Goal: Task Accomplishment & Management: Complete application form

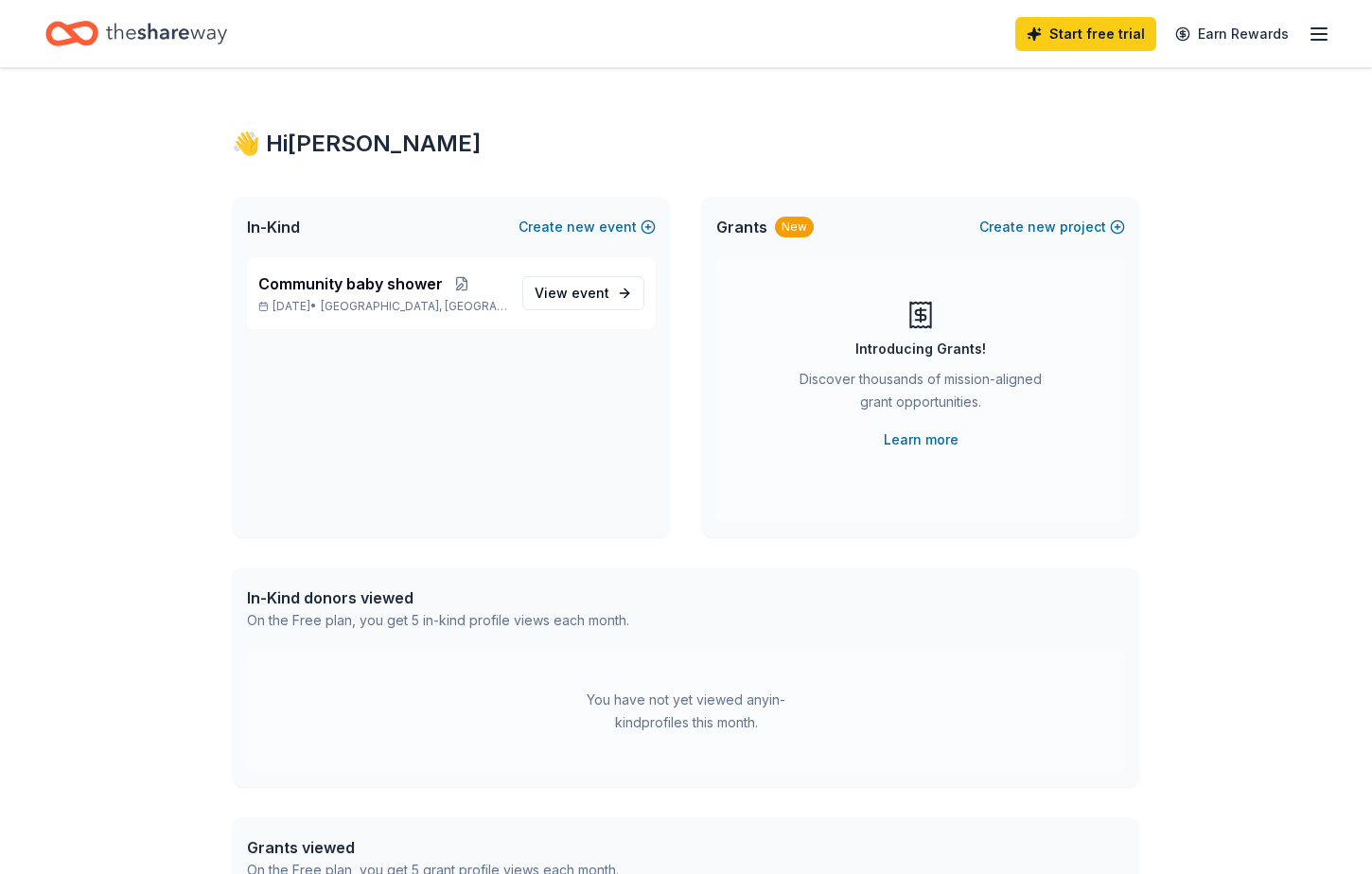
click at [803, 225] on div "New" at bounding box center [794, 227] width 39 height 21
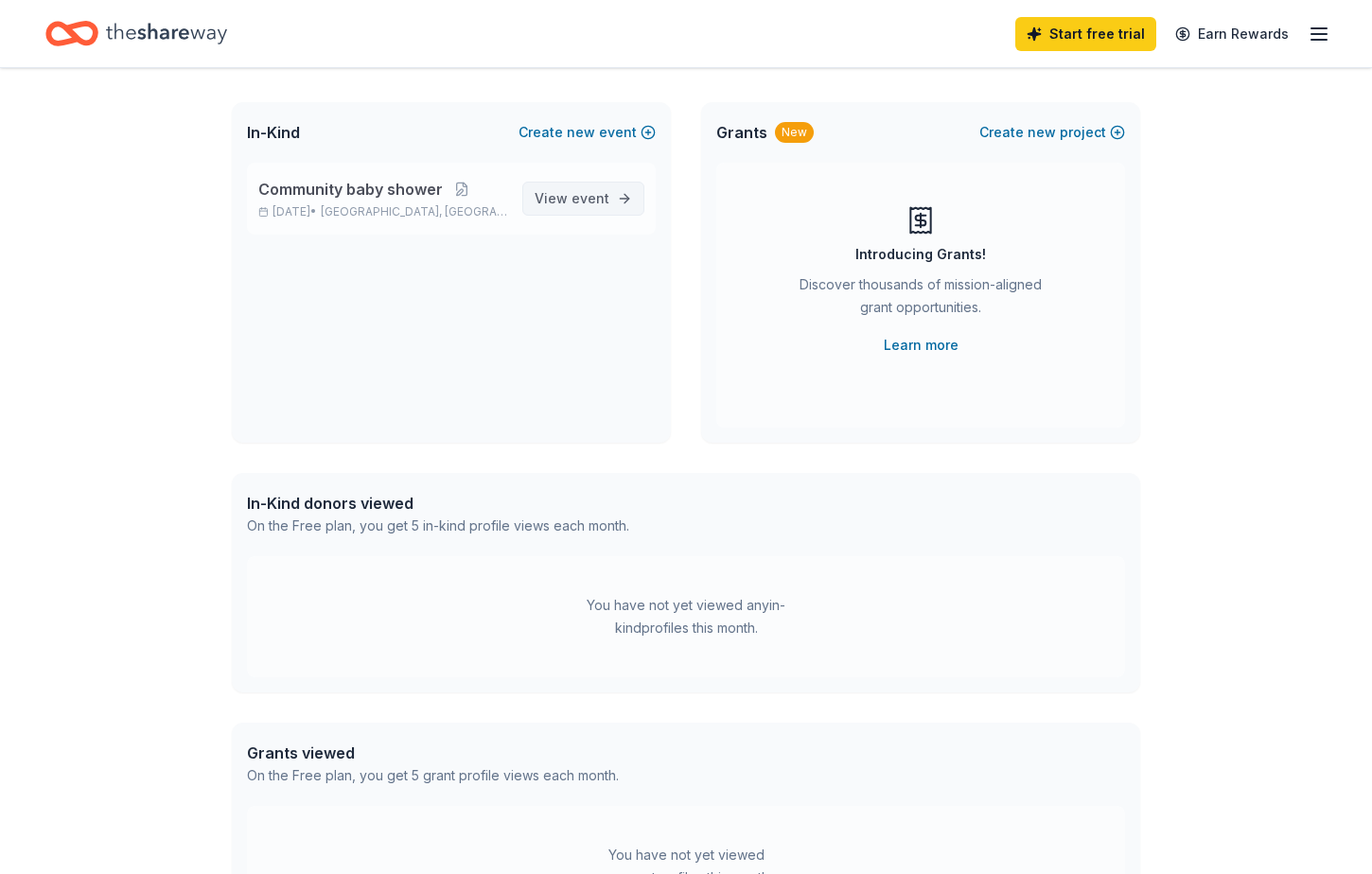
click at [608, 194] on span "event" at bounding box center [590, 198] width 38 height 16
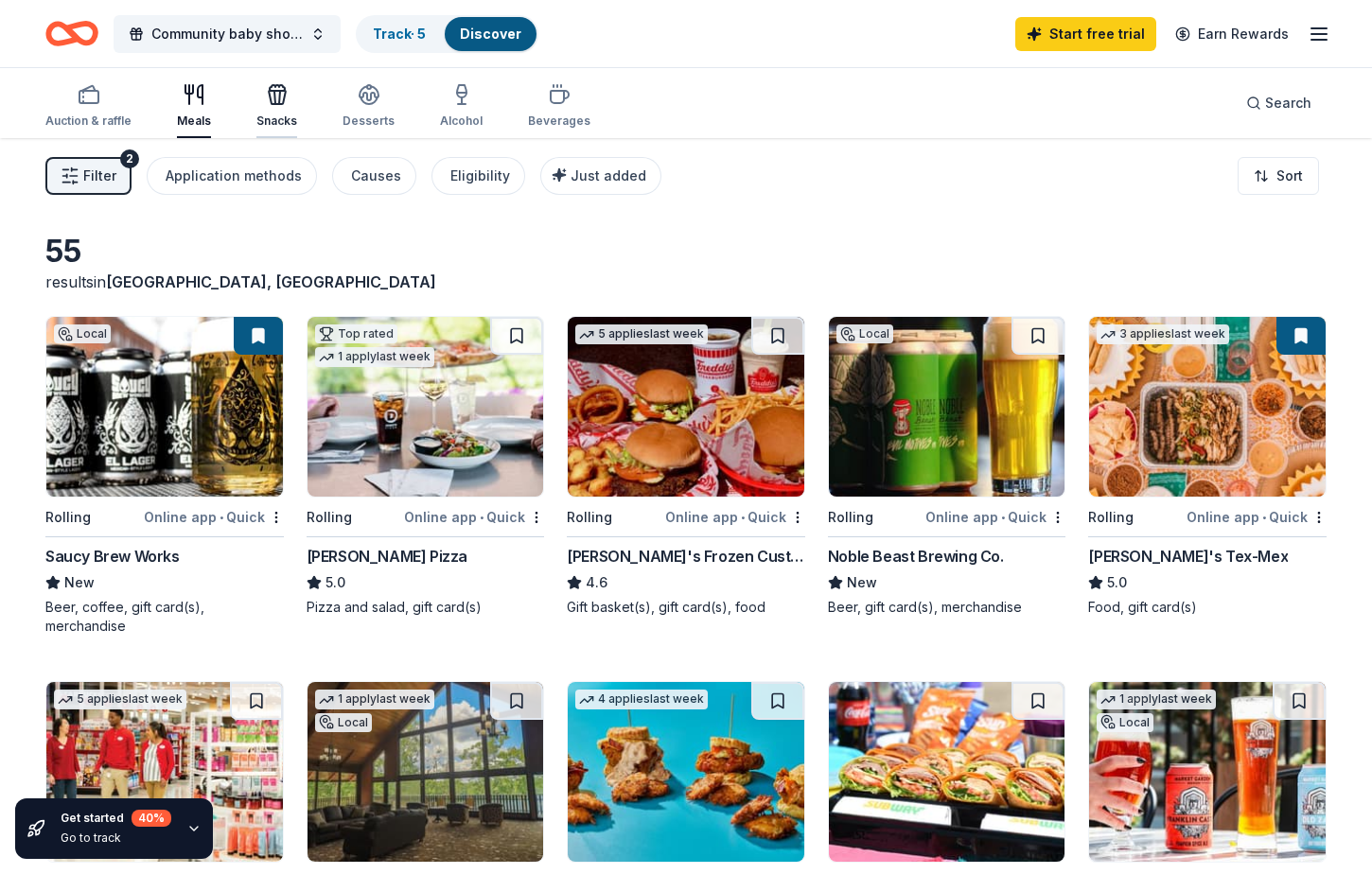
click at [276, 125] on div "Snacks" at bounding box center [276, 121] width 40 height 15
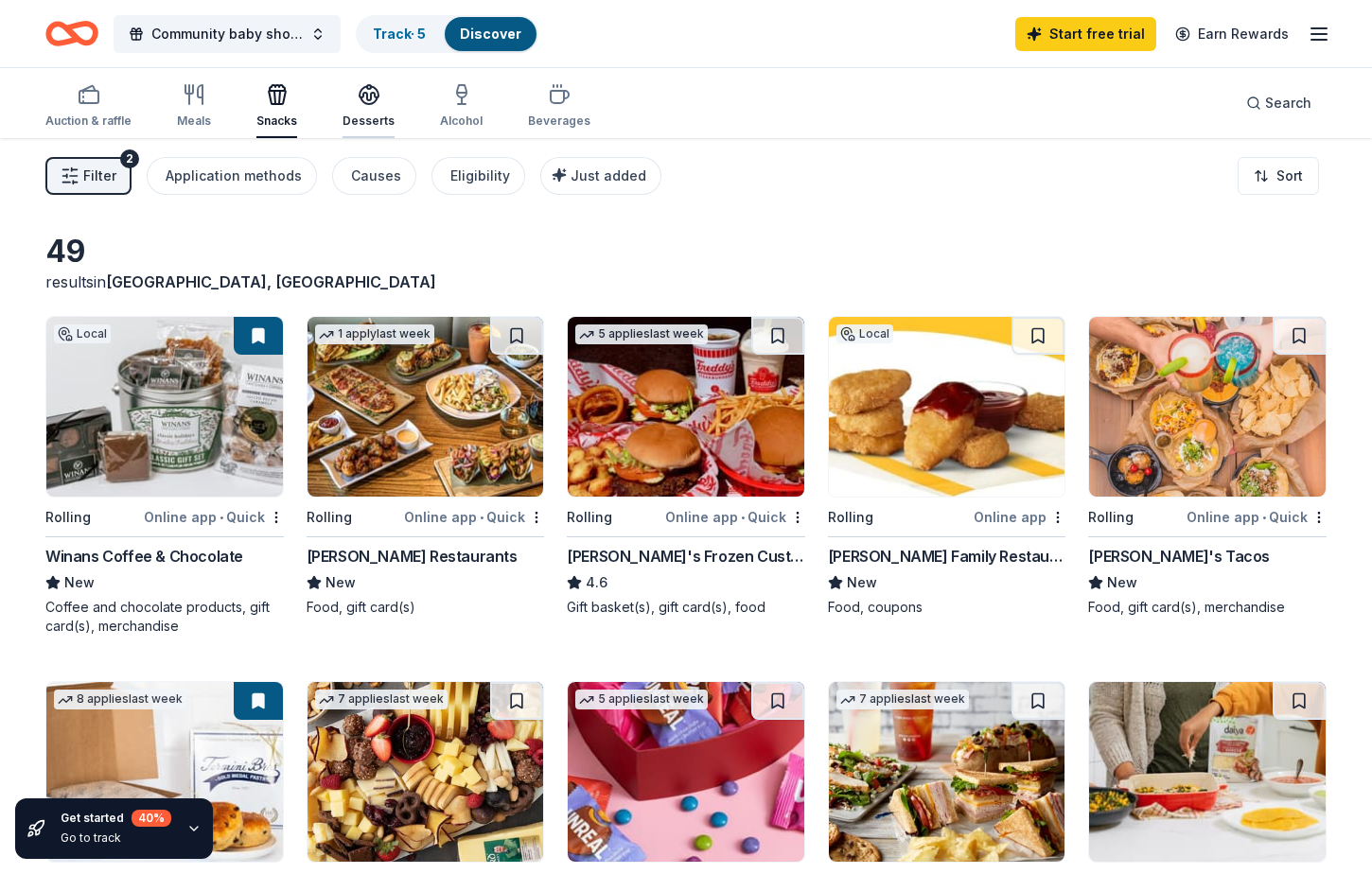
click at [355, 117] on div "Desserts" at bounding box center [369, 121] width 52 height 15
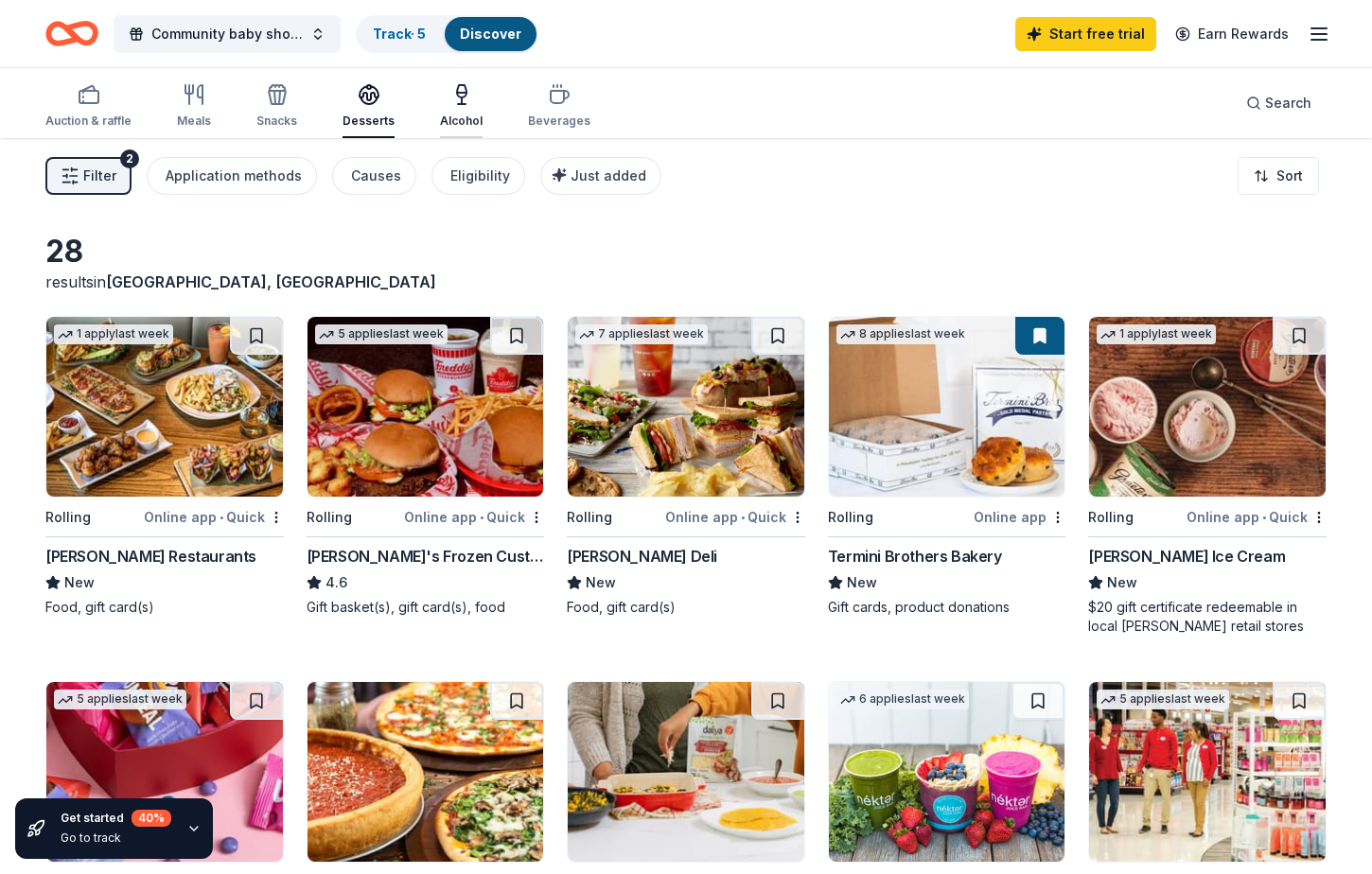
click at [459, 123] on div "Alcohol" at bounding box center [461, 121] width 42 height 15
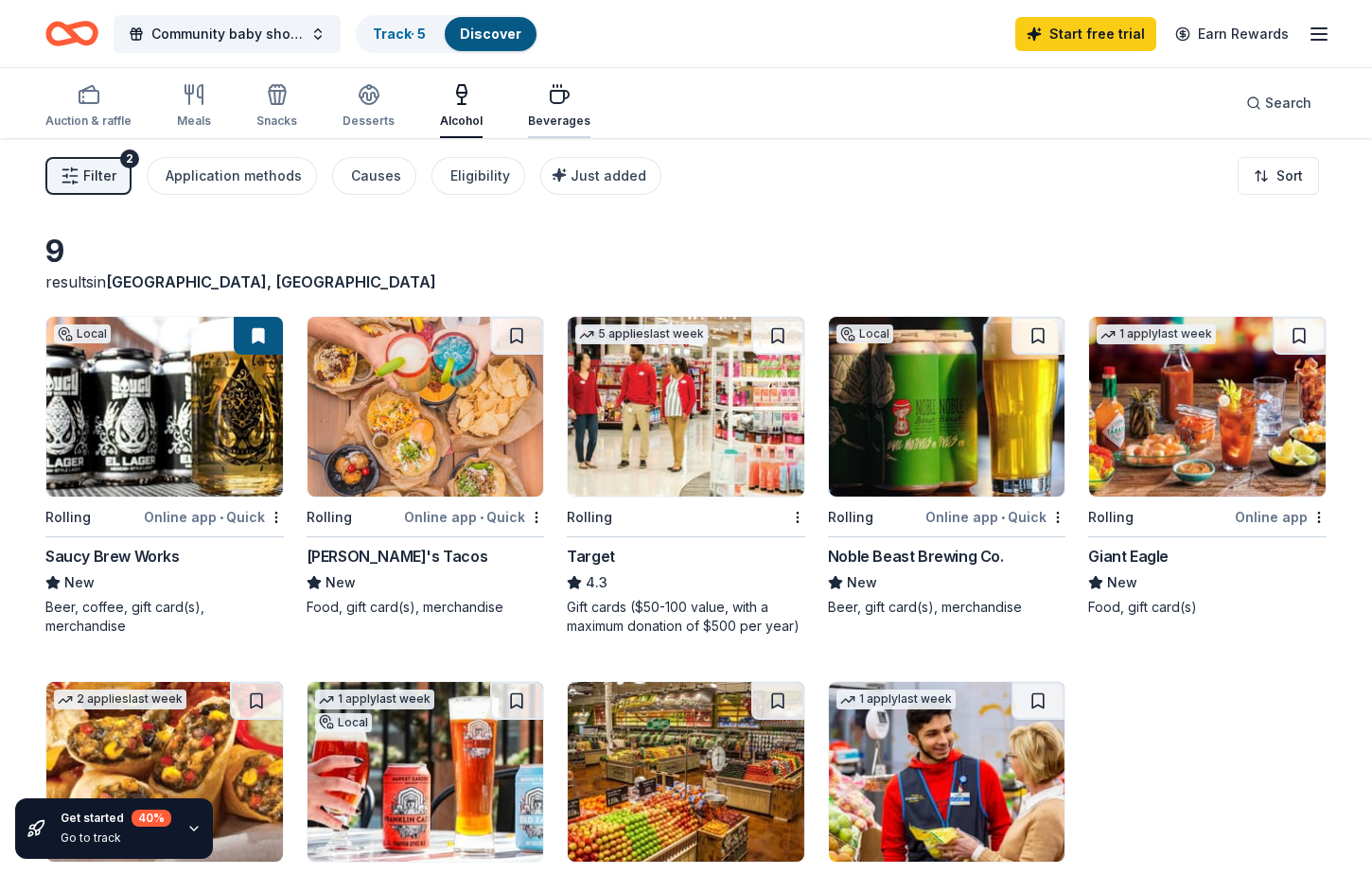
click at [564, 118] on div "Beverages" at bounding box center [558, 121] width 63 height 15
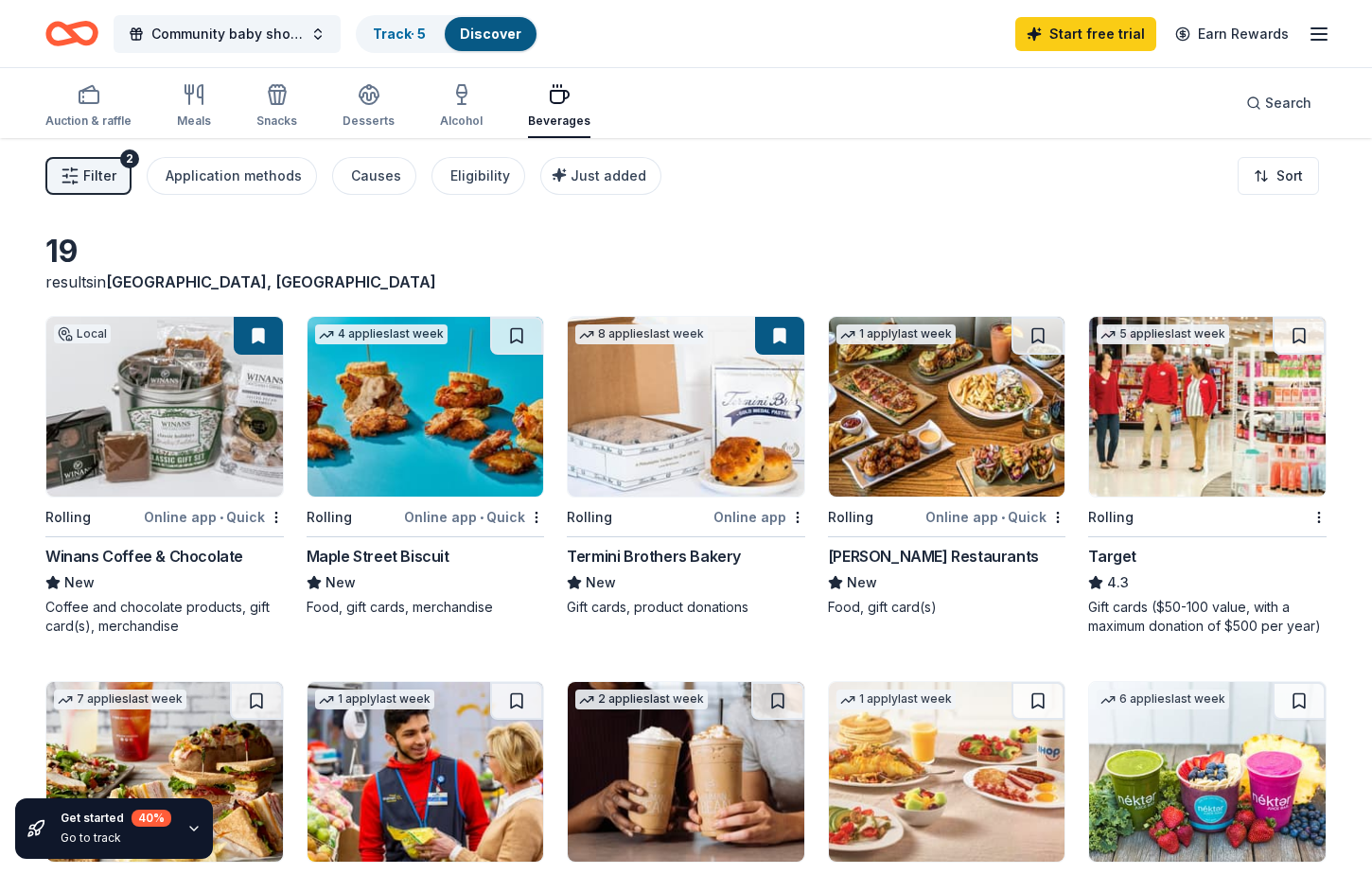
click at [1179, 452] on img at bounding box center [1207, 406] width 237 height 180
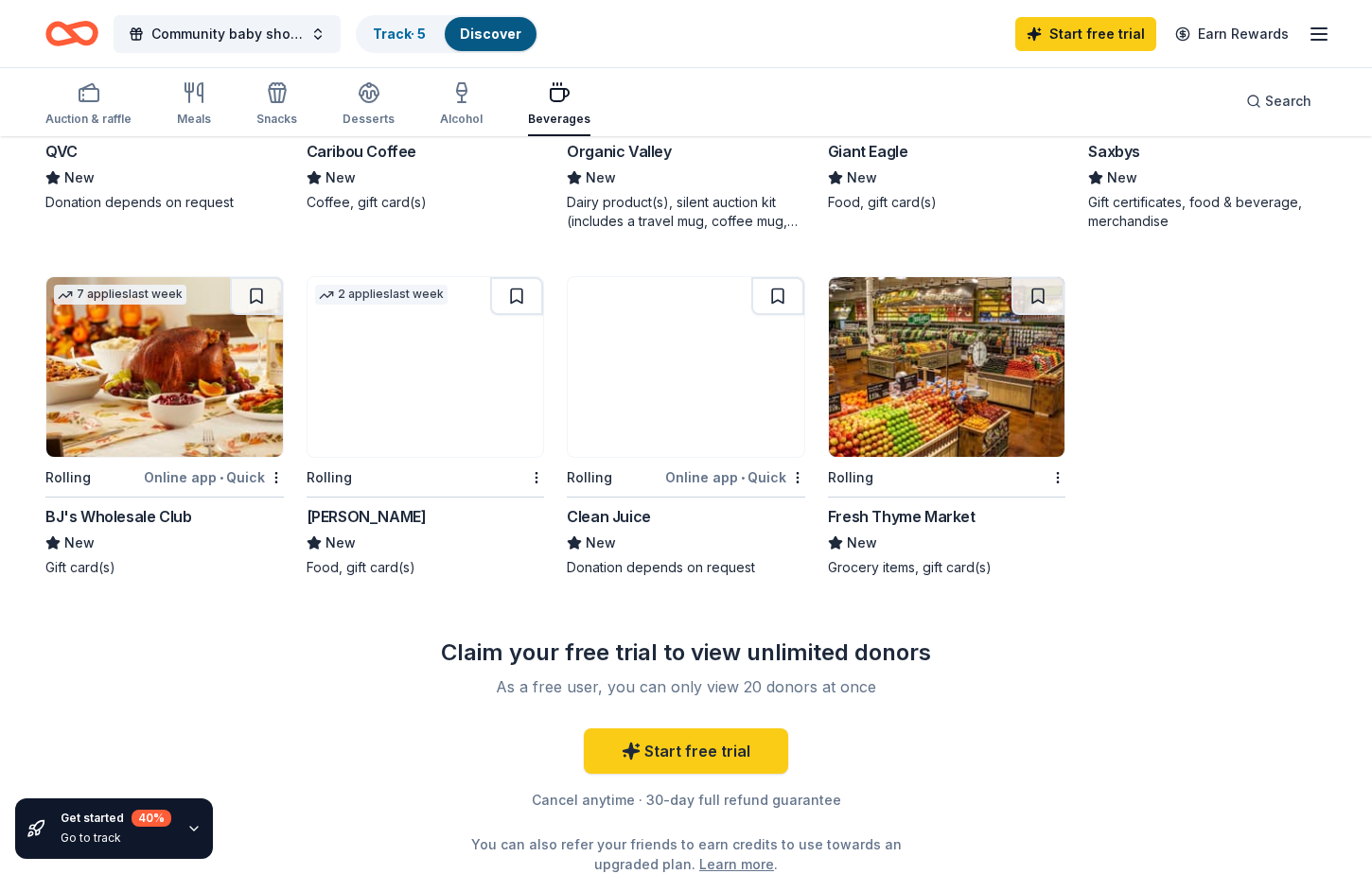
scroll to position [1230, 0]
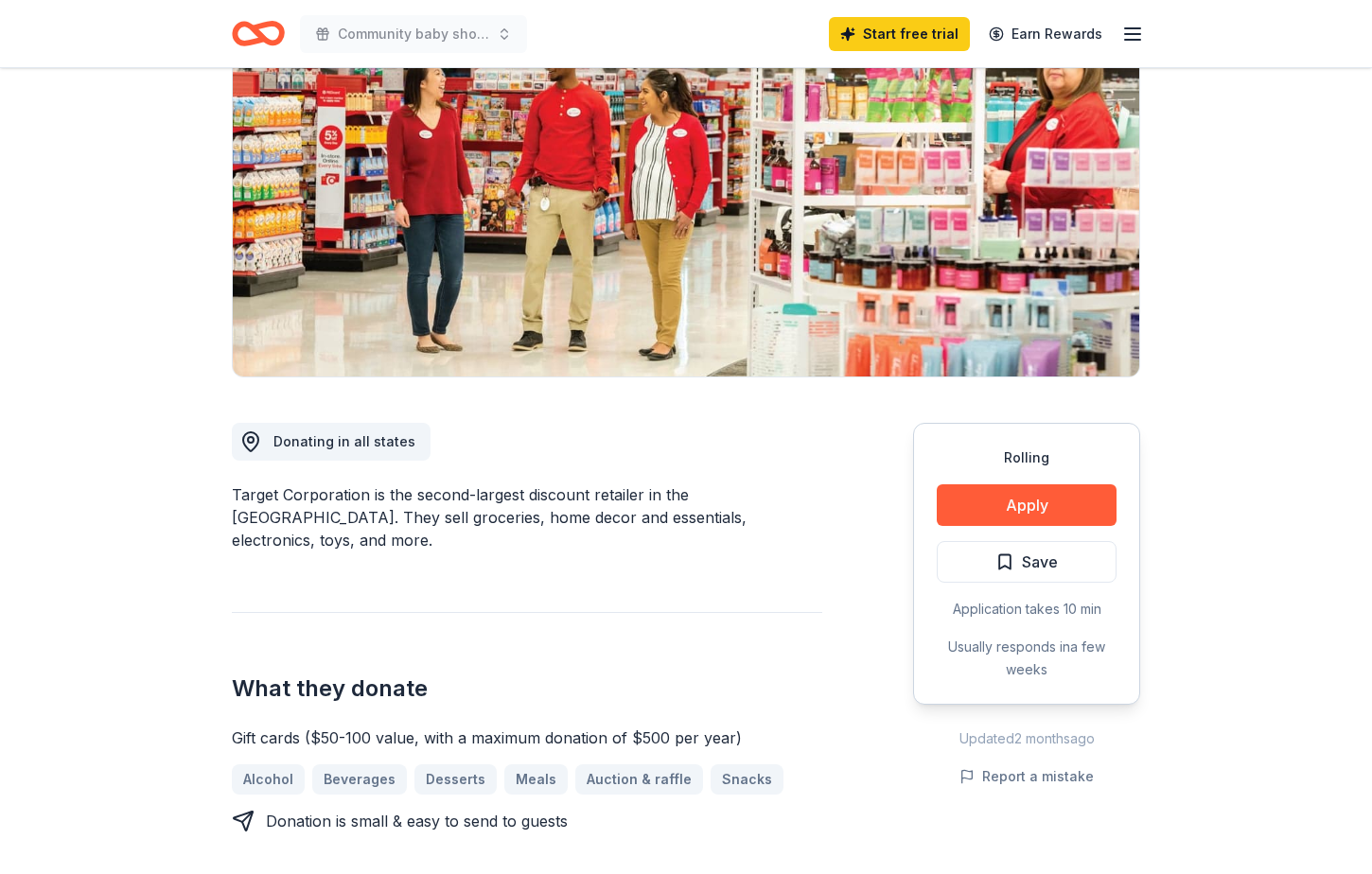
scroll to position [284, 0]
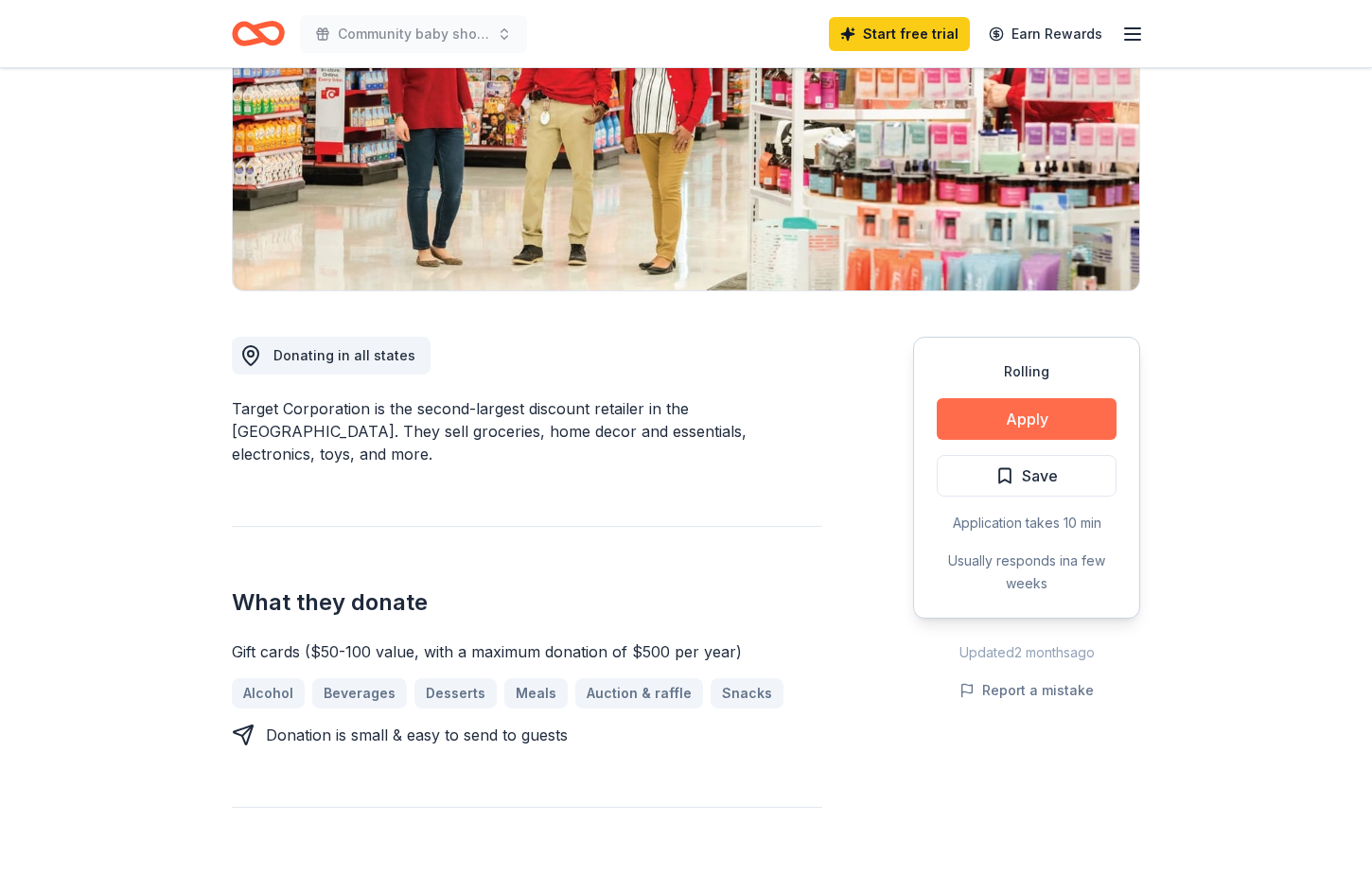
click at [1010, 426] on button "Apply" at bounding box center [1026, 419] width 180 height 41
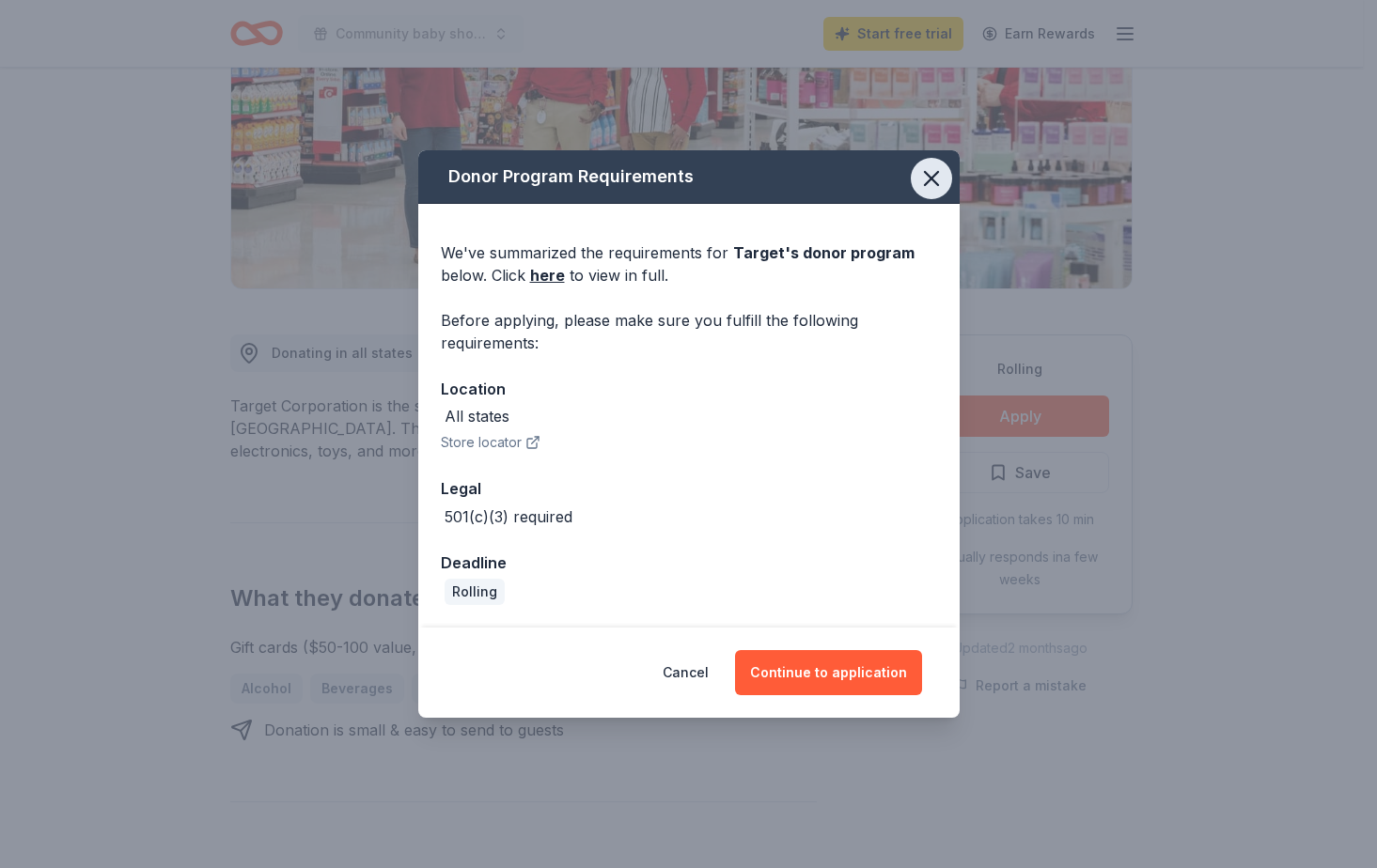
click at [929, 173] on icon "button" at bounding box center [931, 179] width 27 height 27
